Goal: Transaction & Acquisition: Purchase product/service

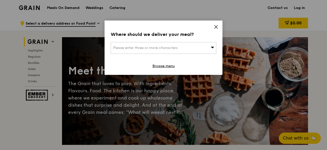
click at [216, 26] on icon at bounding box center [216, 27] width 5 height 5
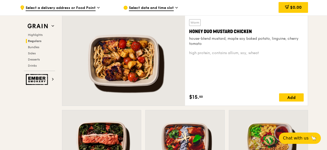
scroll to position [333, 0]
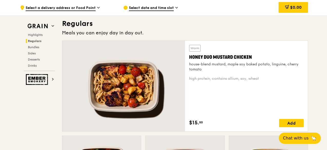
click at [230, 78] on div "high protein, contains allium, soy, wheat" at bounding box center [246, 78] width 115 height 5
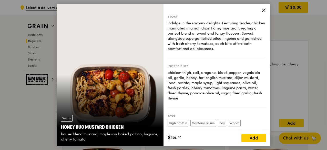
click at [122, 128] on div "Honey Duo Mustard Chicken" at bounding box center [110, 127] width 98 height 7
drag, startPoint x: 125, startPoint y: 126, endPoint x: 61, endPoint y: 125, distance: 63.0
click at [61, 125] on div "Honey Duo Mustard Chicken" at bounding box center [110, 127] width 98 height 7
click at [261, 9] on div "Story Indulge in the savoury delights. Featuring tender chicken marinated in a …" at bounding box center [216, 67] width 107 height 126
click at [263, 11] on icon at bounding box center [263, 10] width 3 height 3
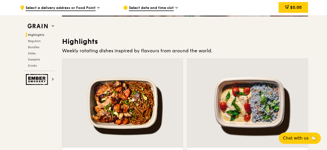
scroll to position [154, 0]
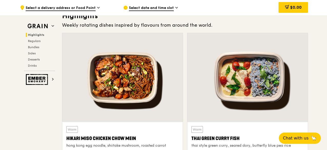
click at [159, 75] on div at bounding box center [122, 77] width 120 height 89
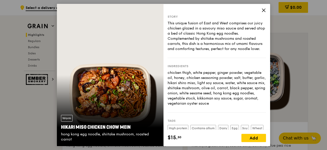
scroll to position [179, 0]
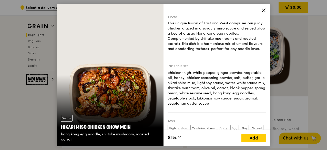
click at [261, 10] on div "Story This unique fusion of East and West comprises our juicy chicken glazed in…" at bounding box center [216, 67] width 107 height 126
click at [265, 10] on icon at bounding box center [263, 10] width 5 height 5
